Goal: Information Seeking & Learning: Learn about a topic

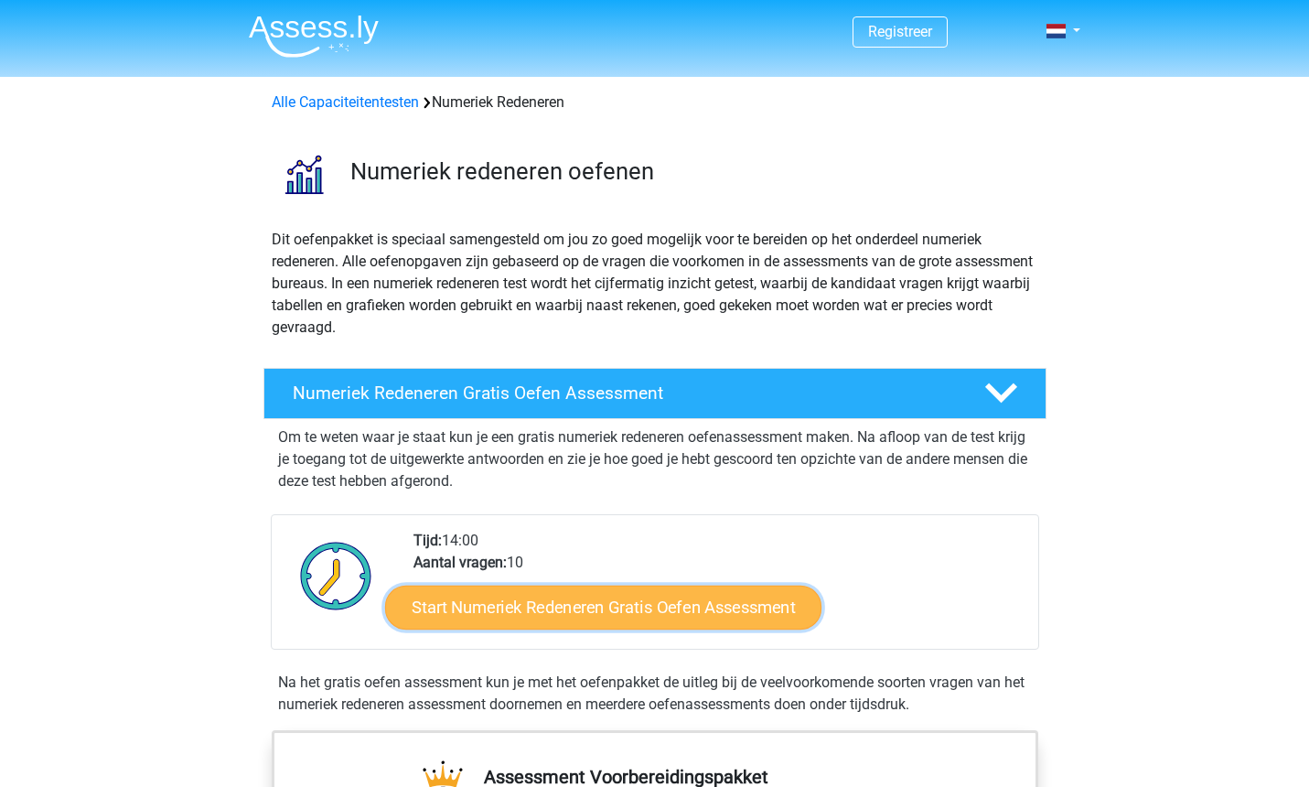
click at [552, 595] on link "Start Numeriek Redeneren Gratis Oefen Assessment" at bounding box center [603, 607] width 436 height 44
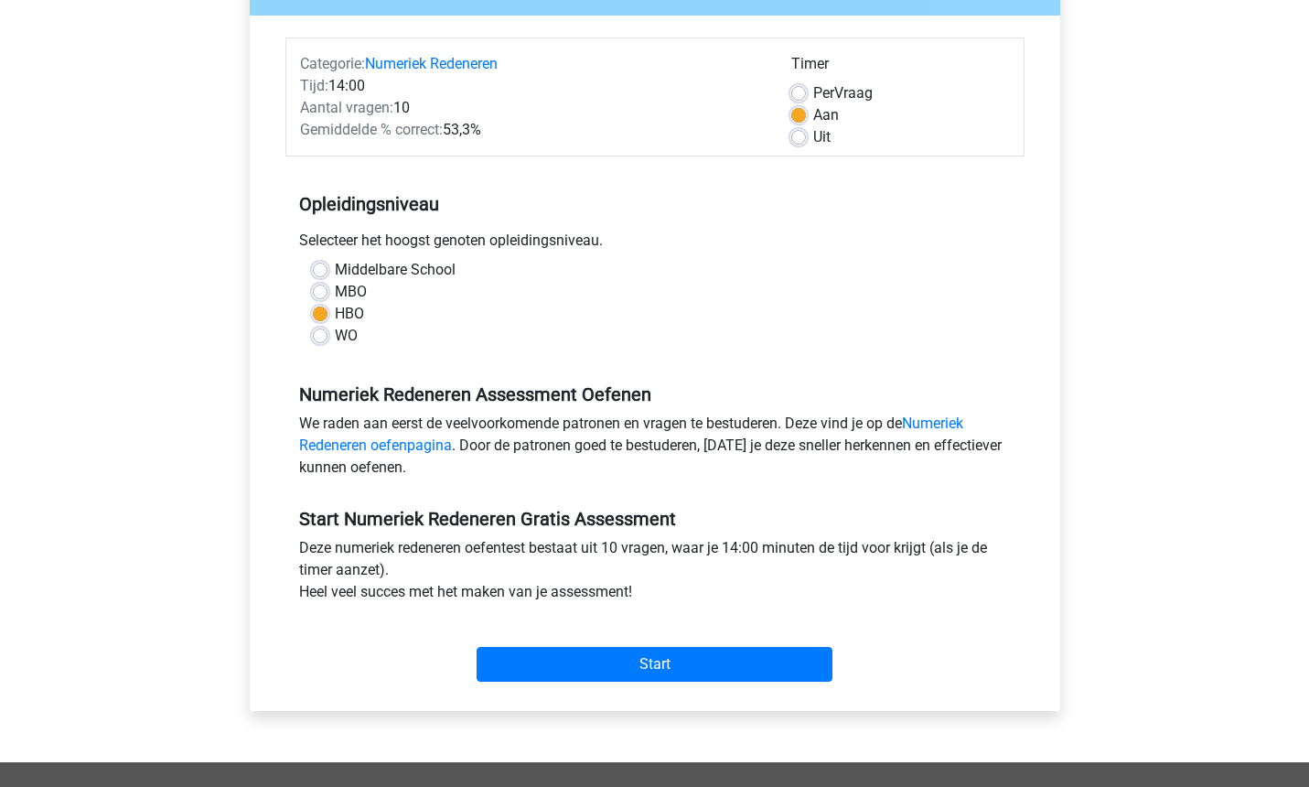
scroll to position [206, 0]
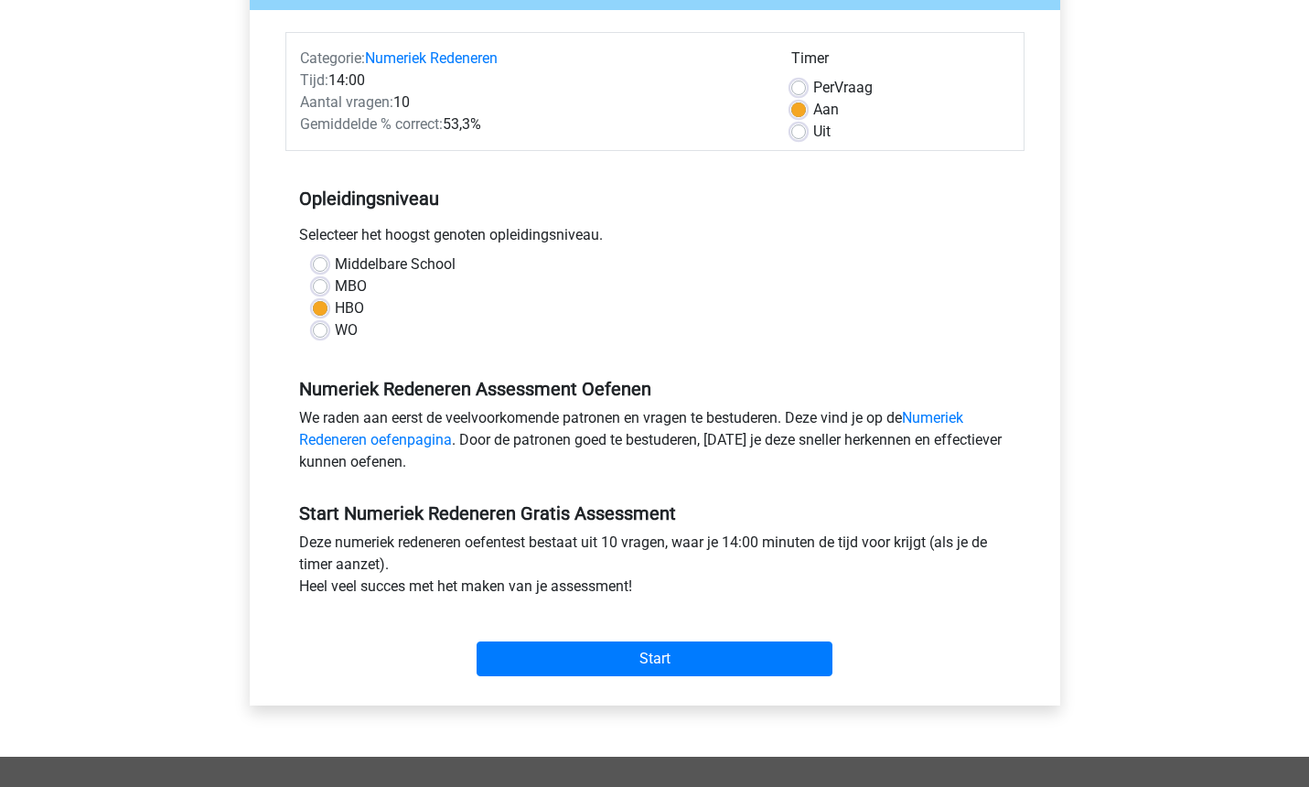
click at [335, 335] on label "WO" at bounding box center [346, 330] width 23 height 22
click at [316, 335] on input "WO" at bounding box center [320, 328] width 15 height 18
radio input "true"
click at [813, 132] on label "Uit" at bounding box center [821, 132] width 17 height 22
click at [805, 132] on input "Uit" at bounding box center [798, 130] width 15 height 18
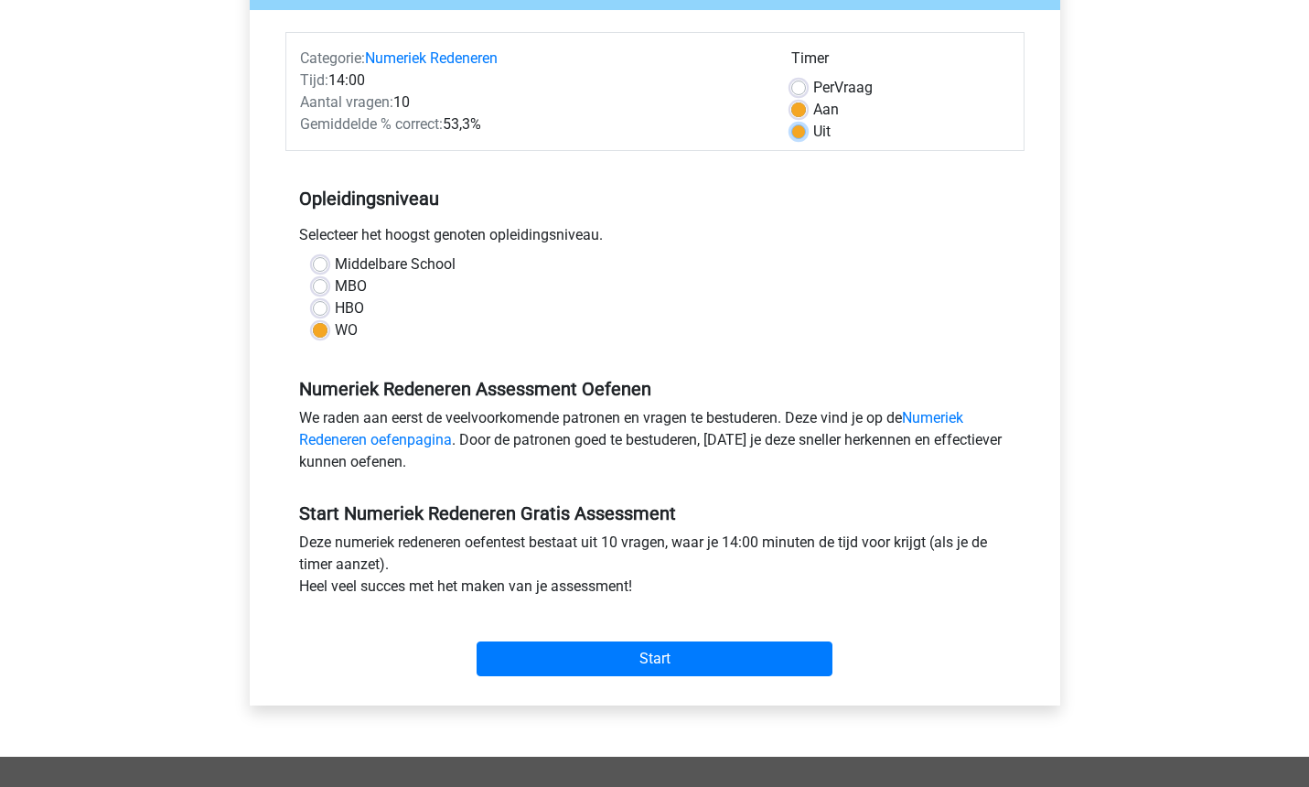
radio input "true"
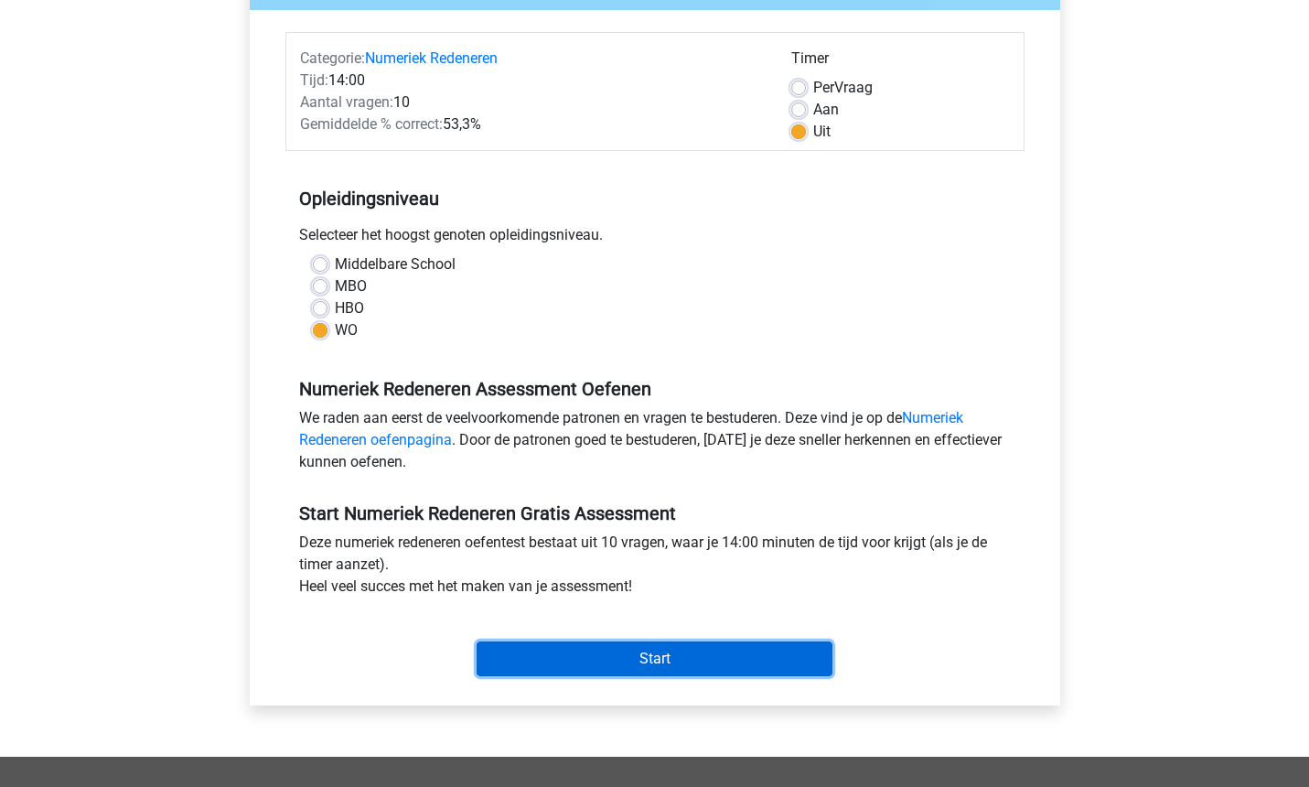
click at [572, 655] on input "Start" at bounding box center [655, 658] width 356 height 35
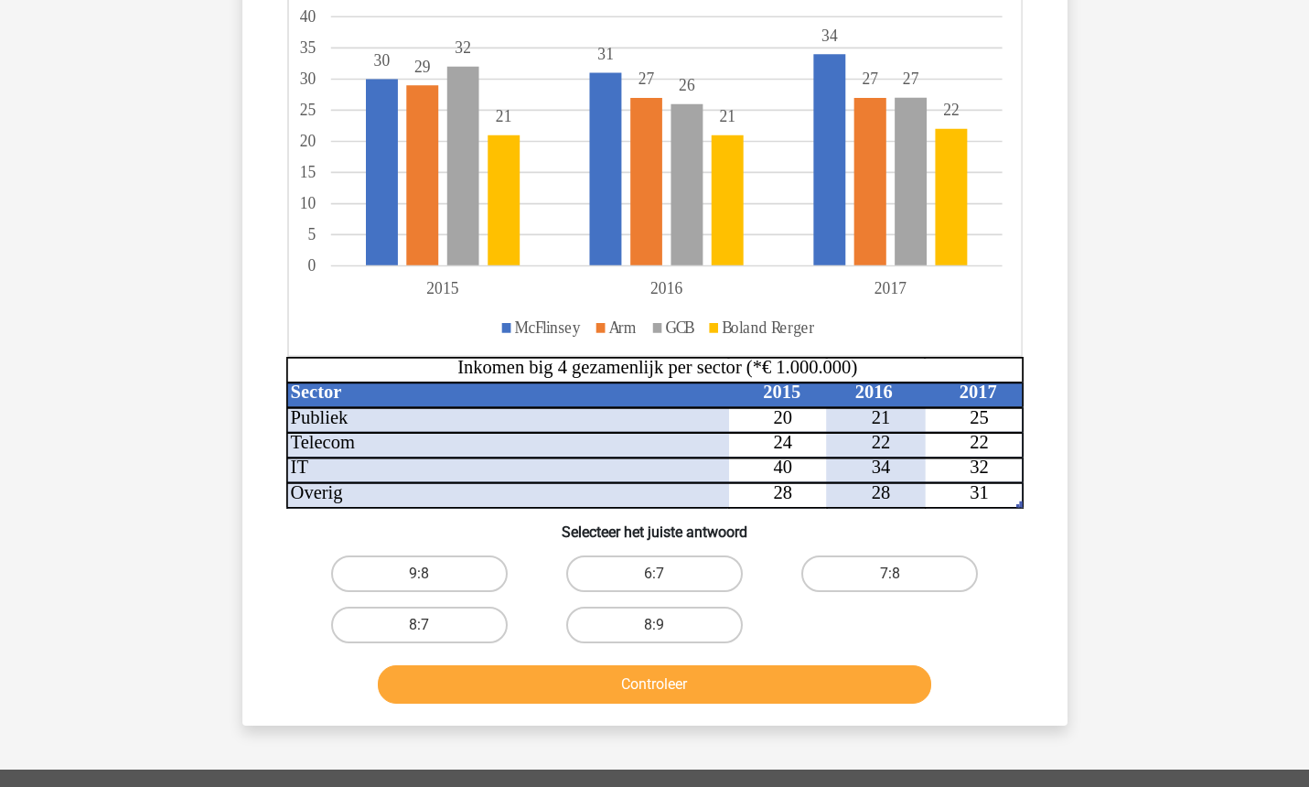
scroll to position [274, 0]
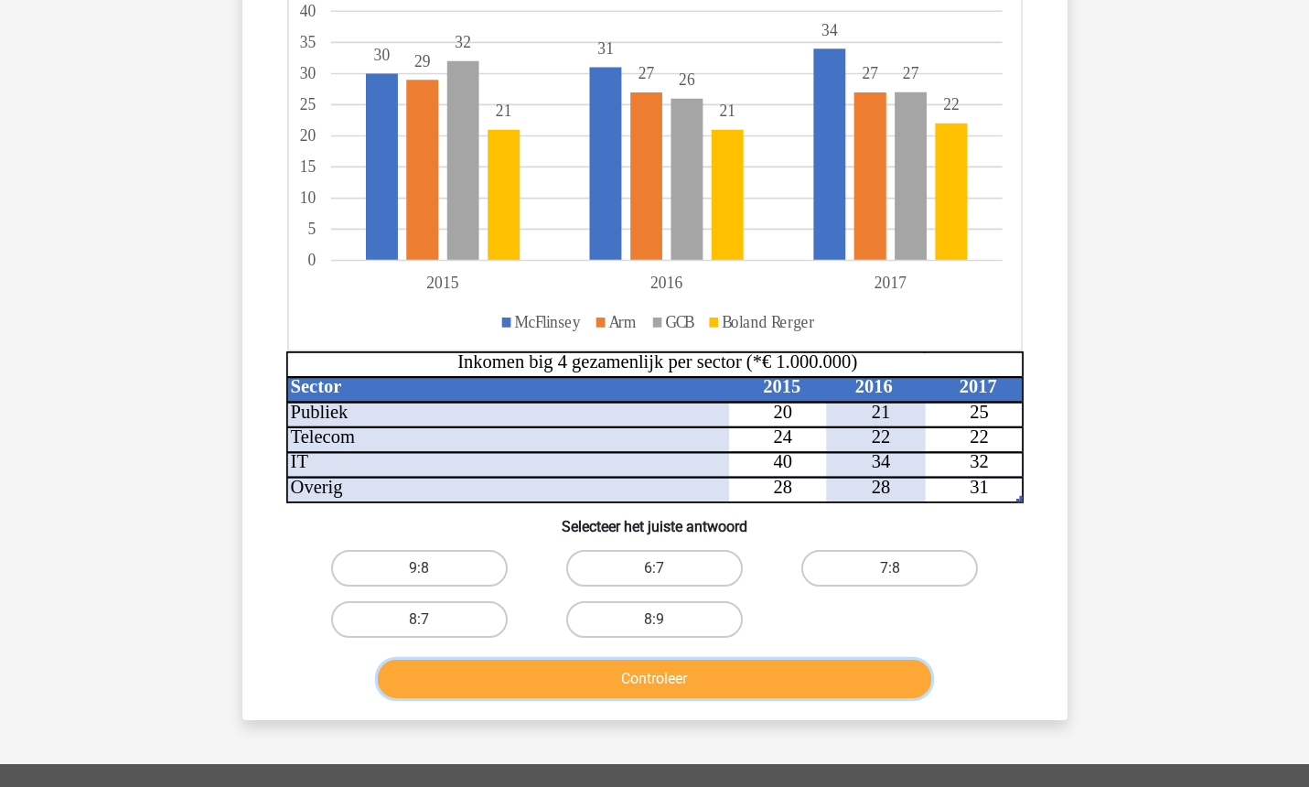
click at [704, 678] on button "Controleer" at bounding box center [655, 679] width 554 height 38
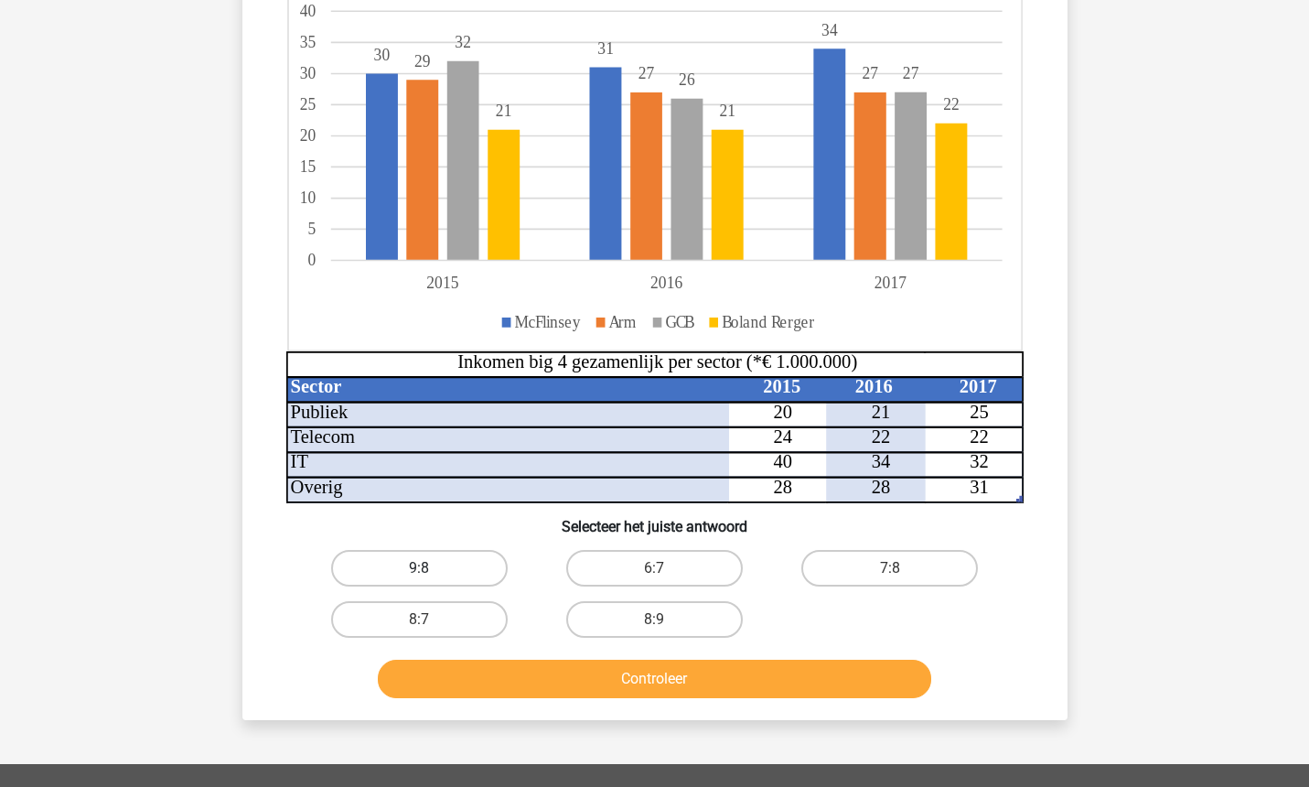
click at [486, 568] on label "9:8" at bounding box center [419, 568] width 177 height 37
click at [431, 568] on input "9:8" at bounding box center [425, 574] width 12 height 12
radio input "true"
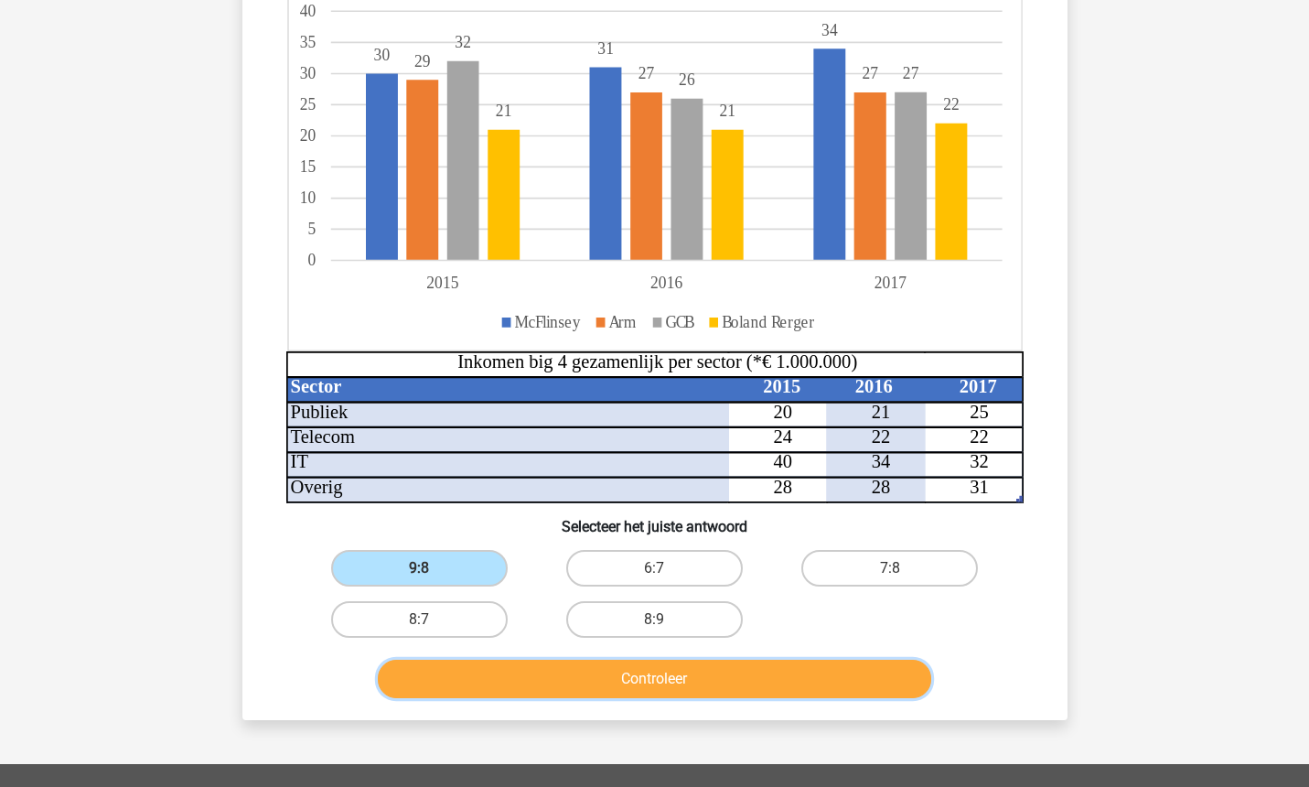
click at [507, 677] on button "Controleer" at bounding box center [655, 679] width 554 height 38
click at [511, 681] on button "Controleer" at bounding box center [655, 679] width 554 height 38
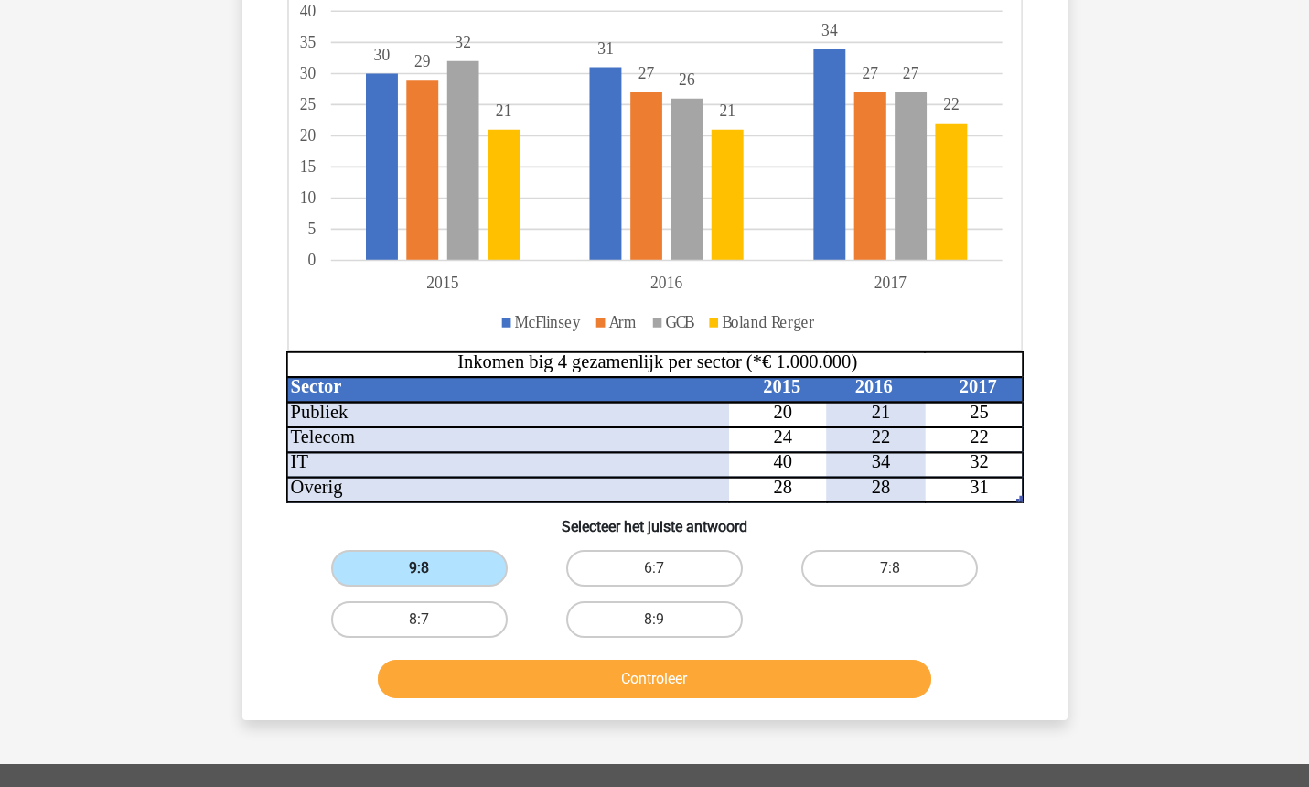
click at [417, 561] on label "9:8" at bounding box center [419, 568] width 177 height 37
click at [419, 568] on input "9:8" at bounding box center [425, 574] width 12 height 12
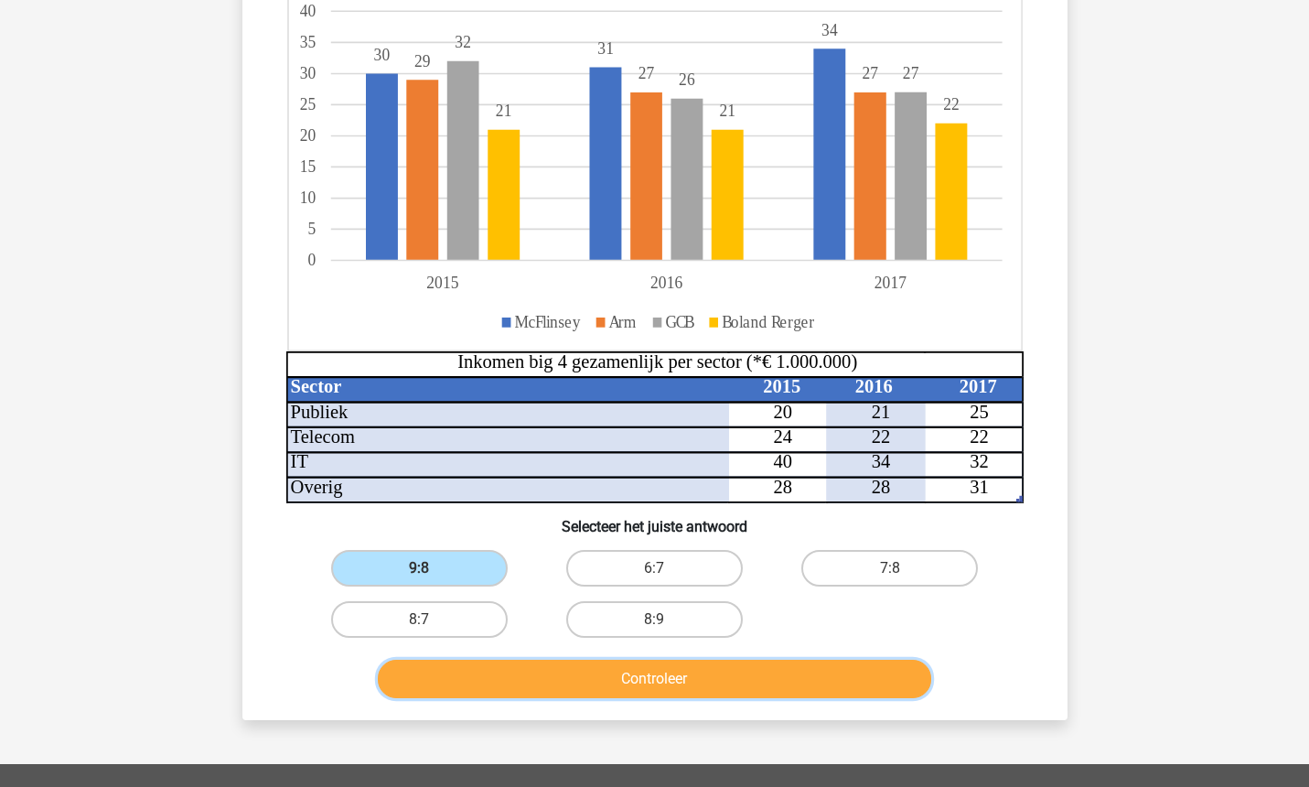
click at [552, 677] on button "Controleer" at bounding box center [655, 679] width 554 height 38
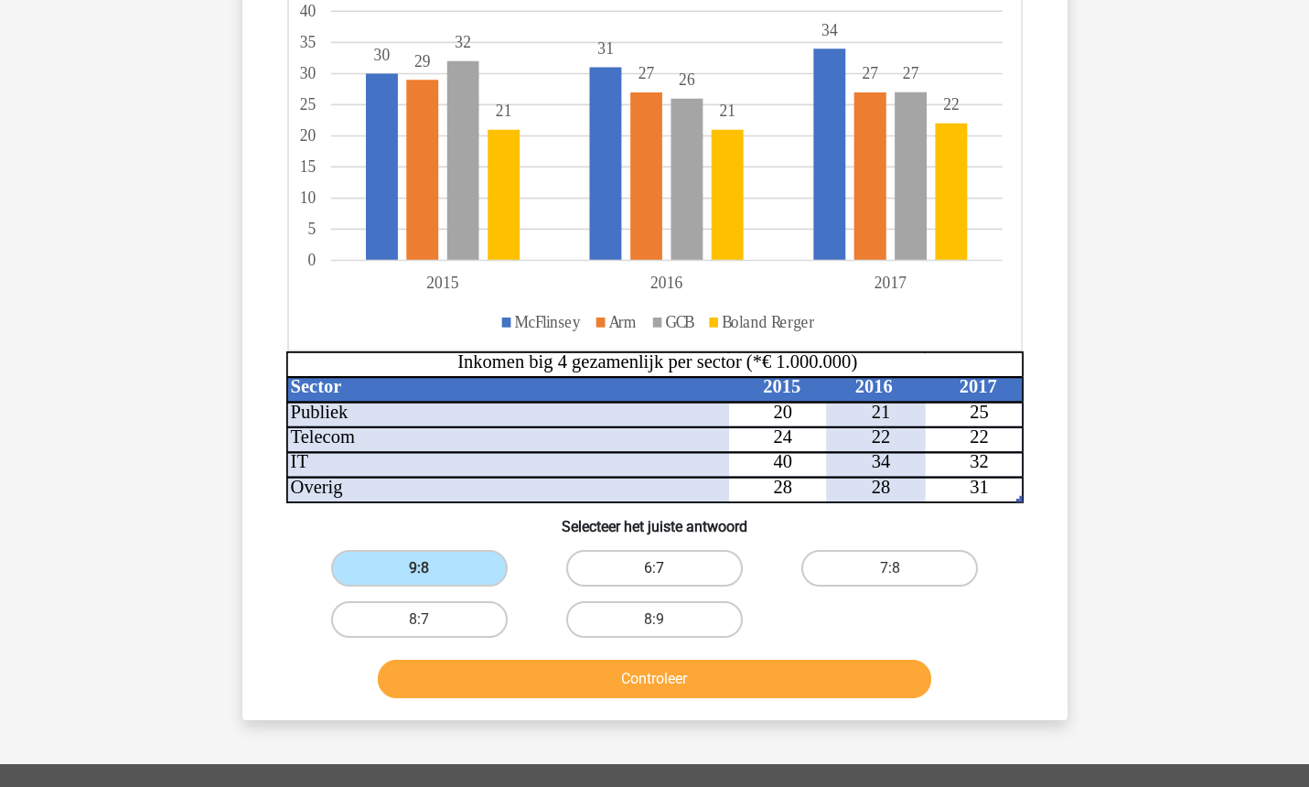
click at [617, 564] on label "6:7" at bounding box center [654, 568] width 177 height 37
click at [654, 568] on input "6:7" at bounding box center [660, 574] width 12 height 12
radio input "true"
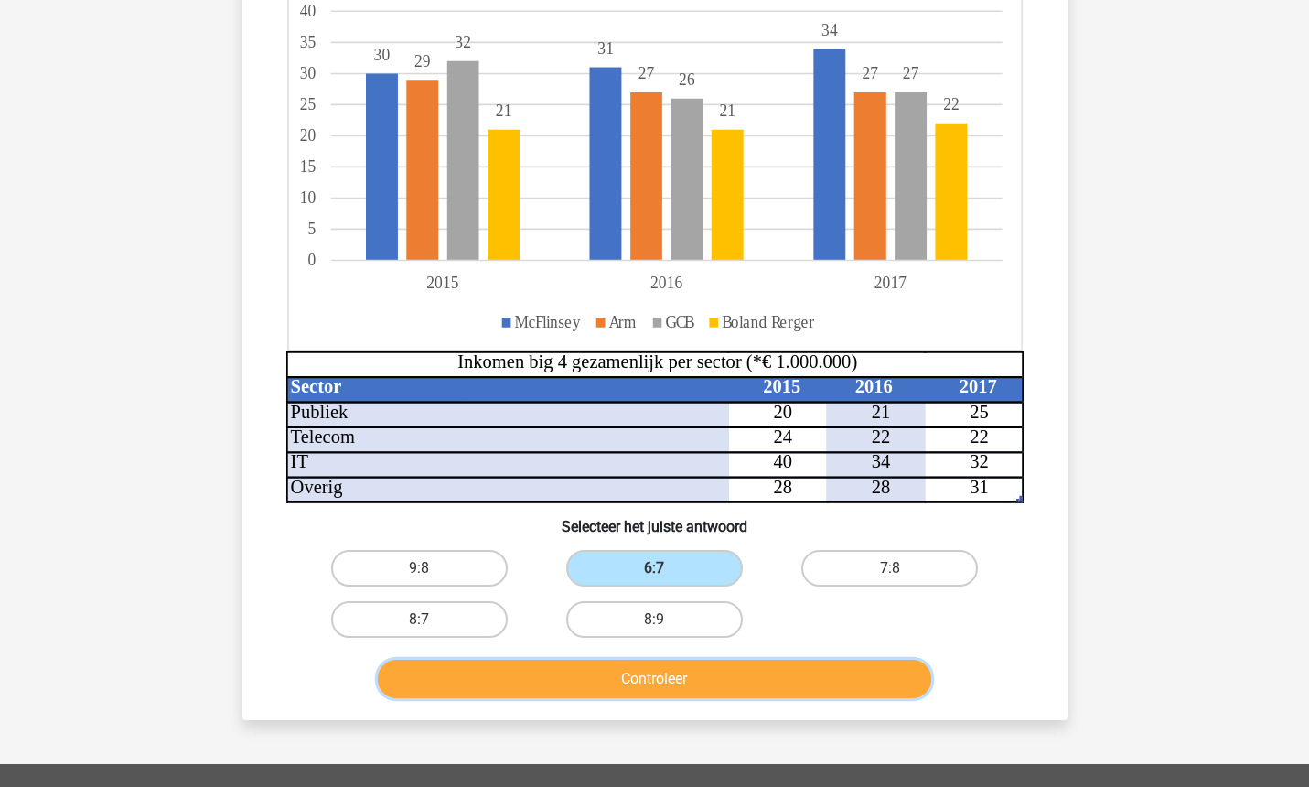
click at [608, 679] on button "Controleer" at bounding box center [655, 679] width 554 height 38
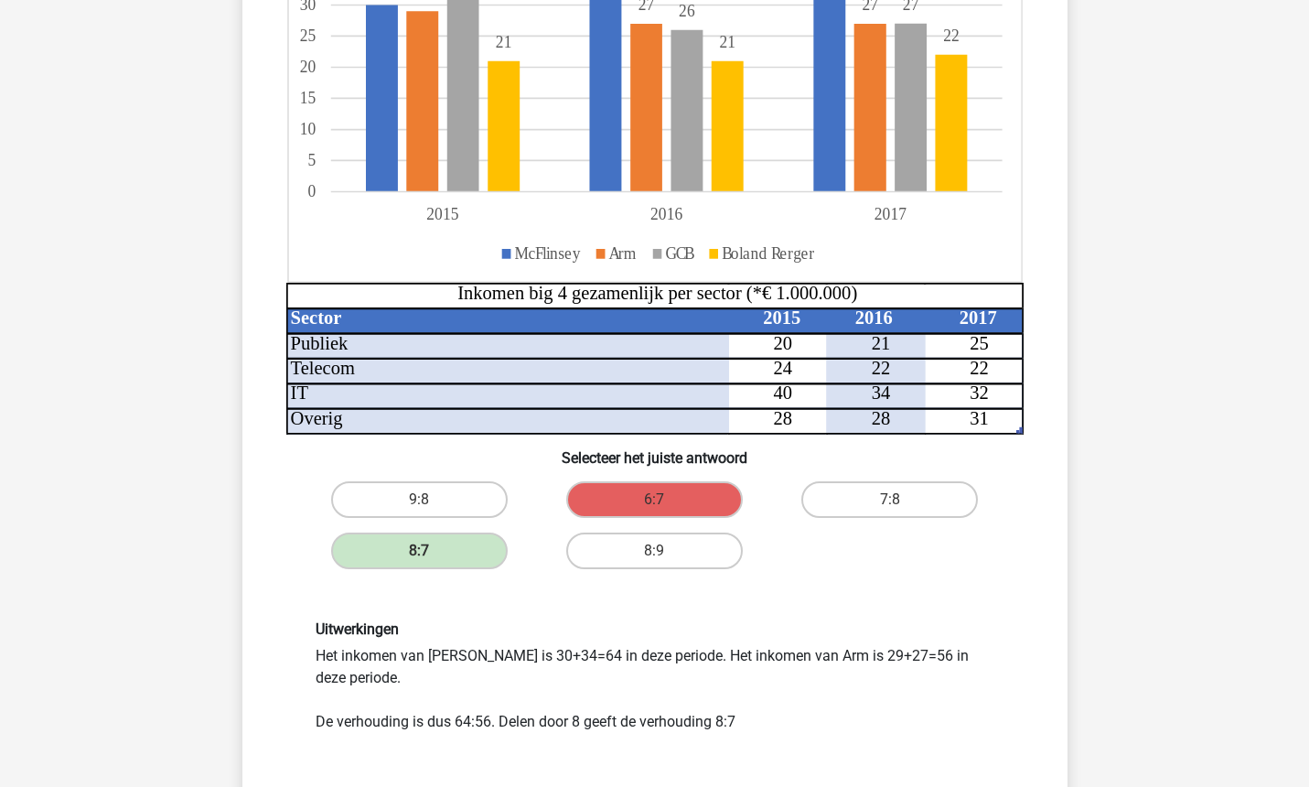
scroll to position [366, 0]
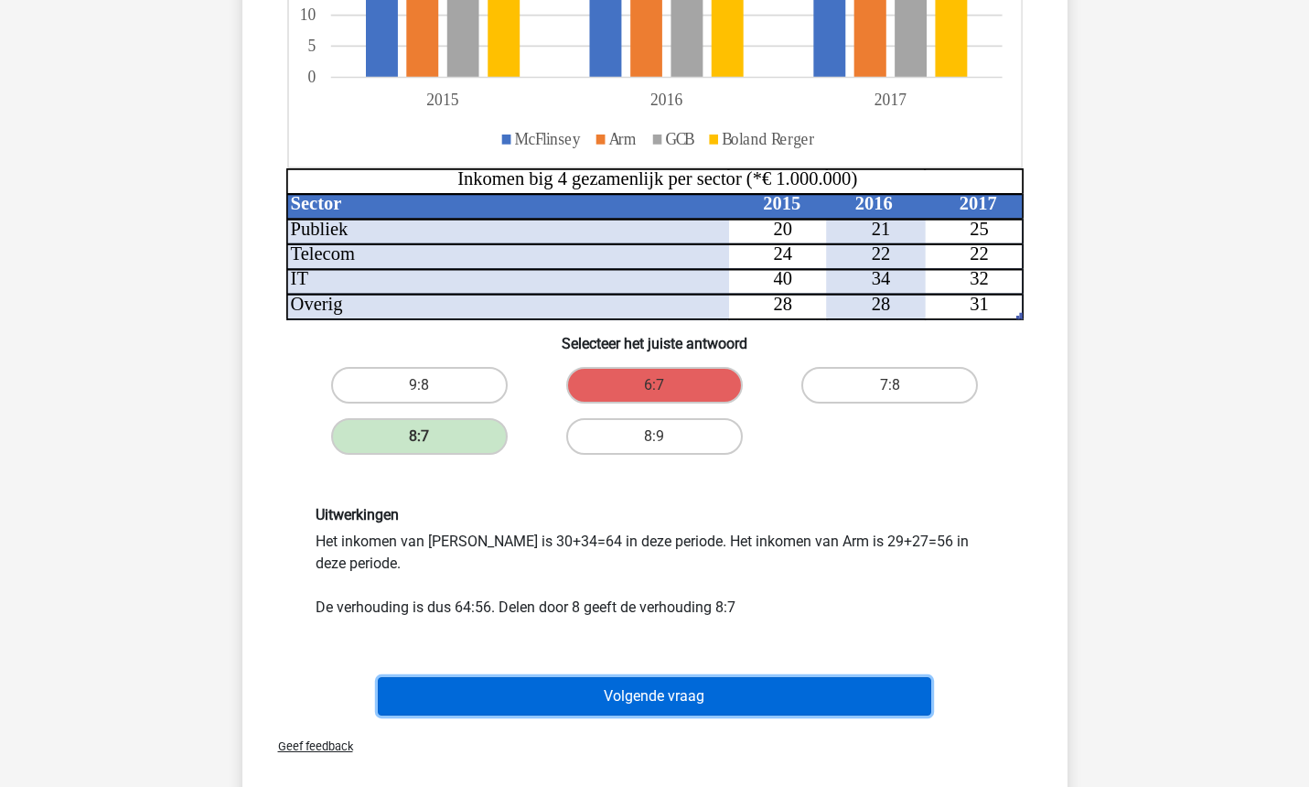
click at [616, 700] on button "Volgende vraag" at bounding box center [655, 696] width 554 height 38
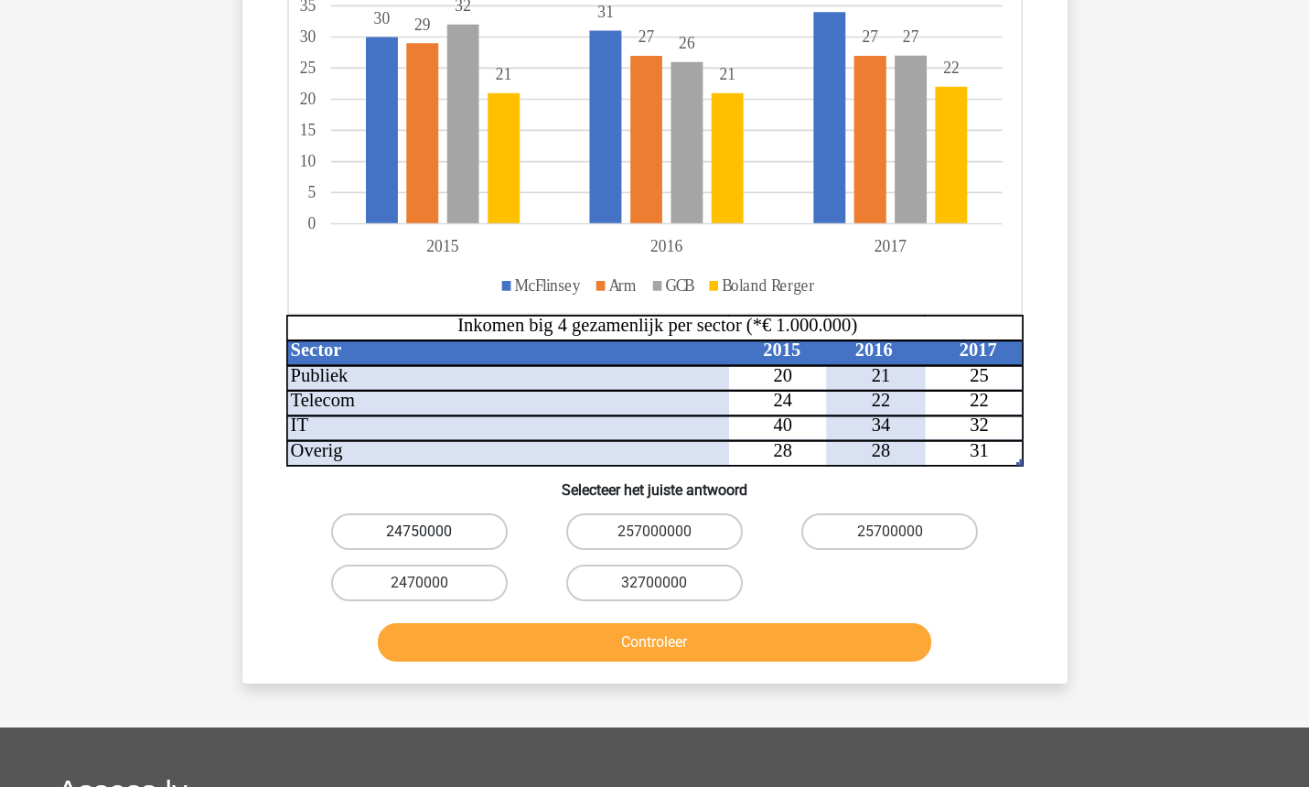
click at [471, 525] on label "24750000" at bounding box center [419, 531] width 177 height 37
click at [431, 532] on input "24750000" at bounding box center [425, 538] width 12 height 12
radio input "true"
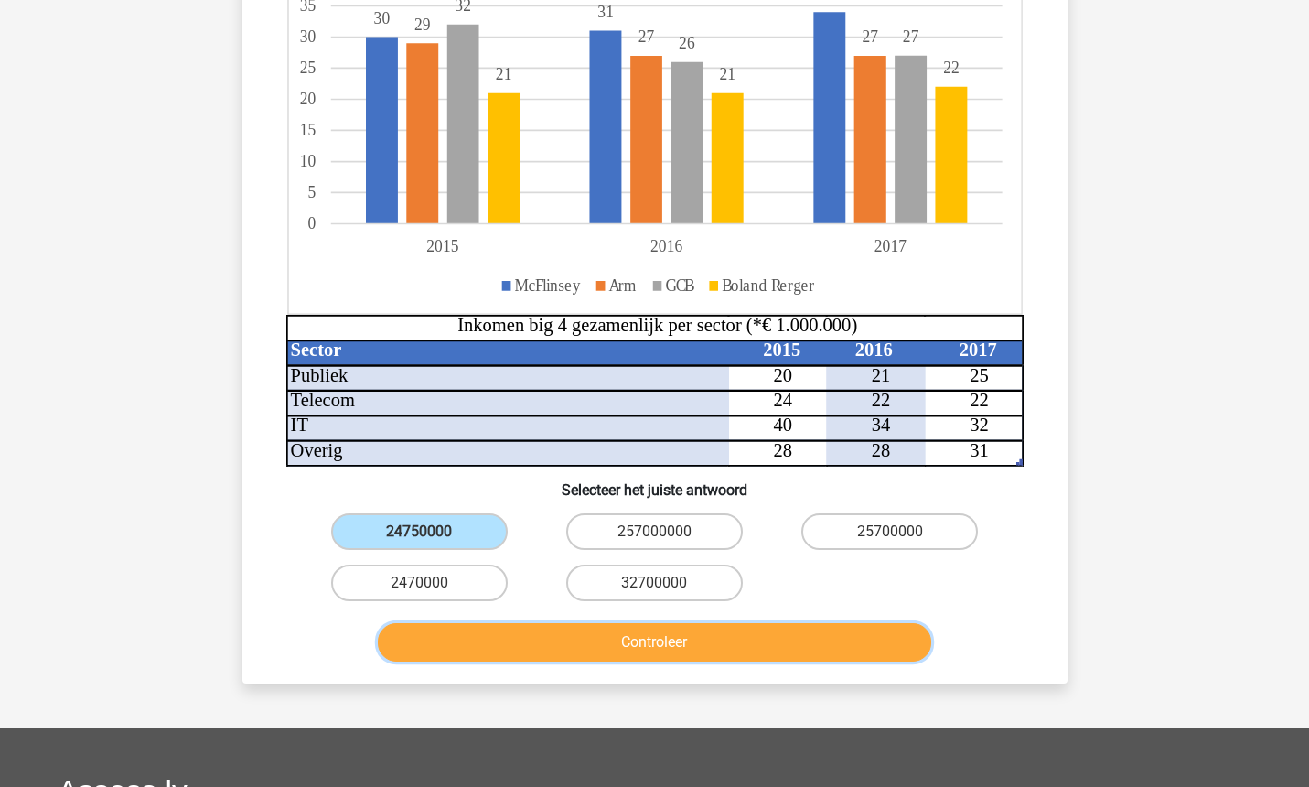
click at [525, 640] on button "Controleer" at bounding box center [655, 642] width 554 height 38
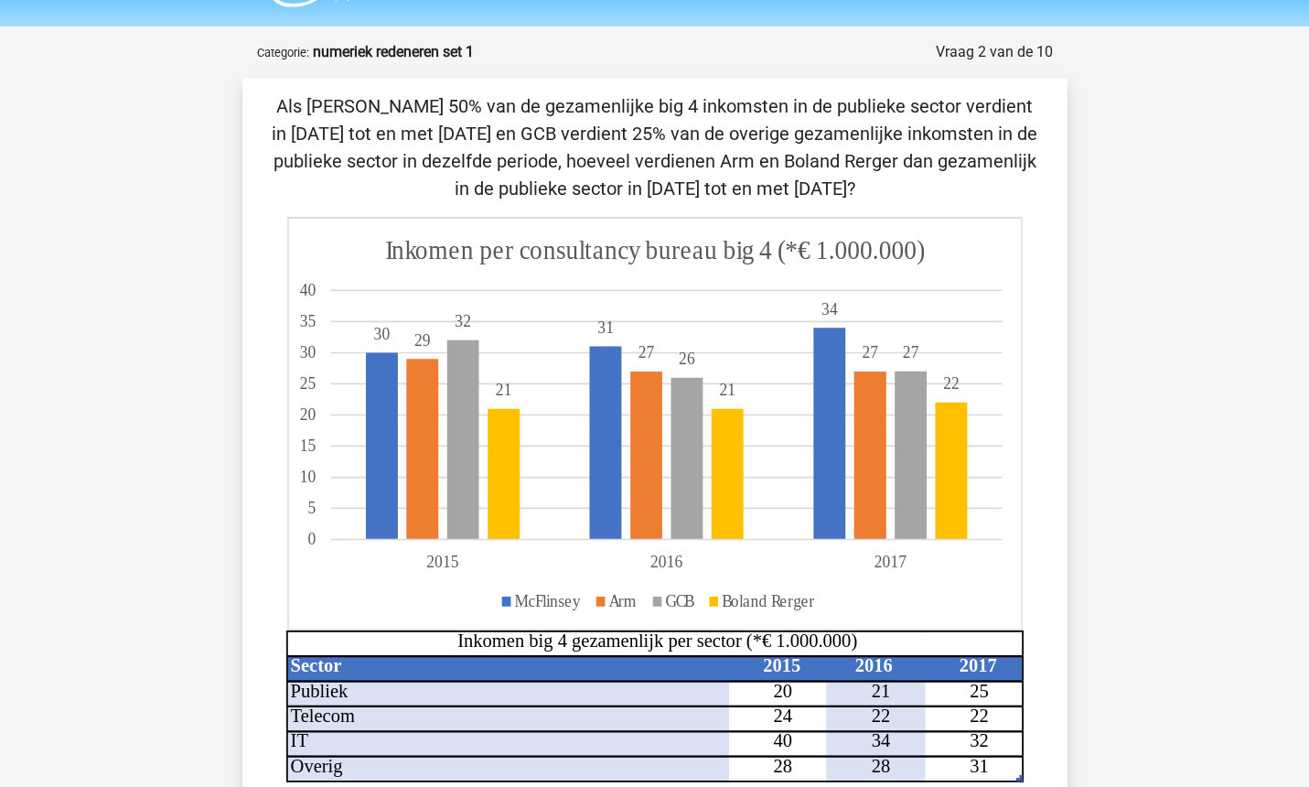
scroll to position [0, 0]
